Goal: Go to known website: Access a specific website the user already knows

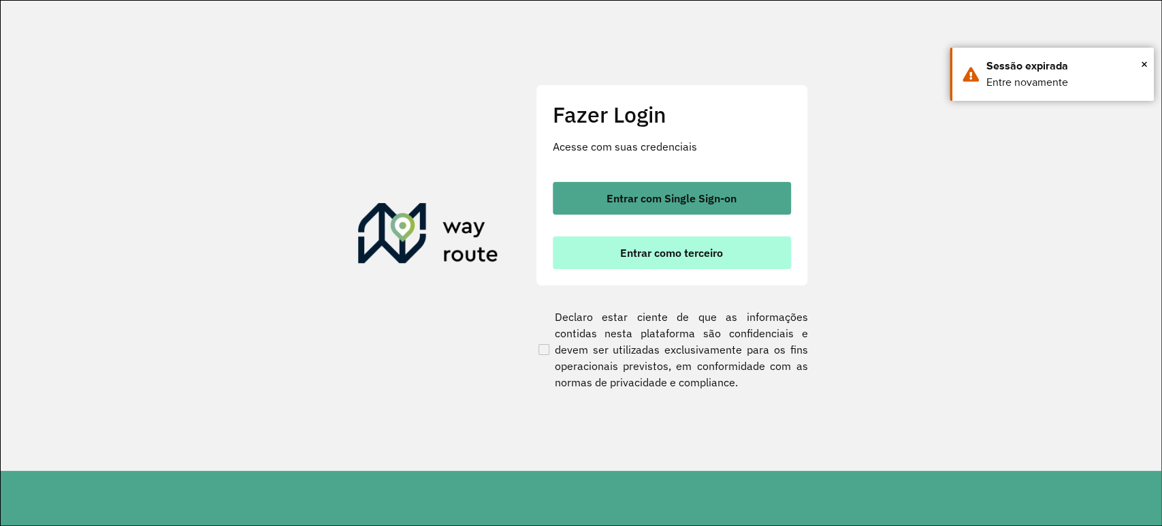
click at [658, 240] on button "Entrar como terceiro" at bounding box center [672, 252] width 238 height 33
